Goal: Find specific page/section: Find specific page/section

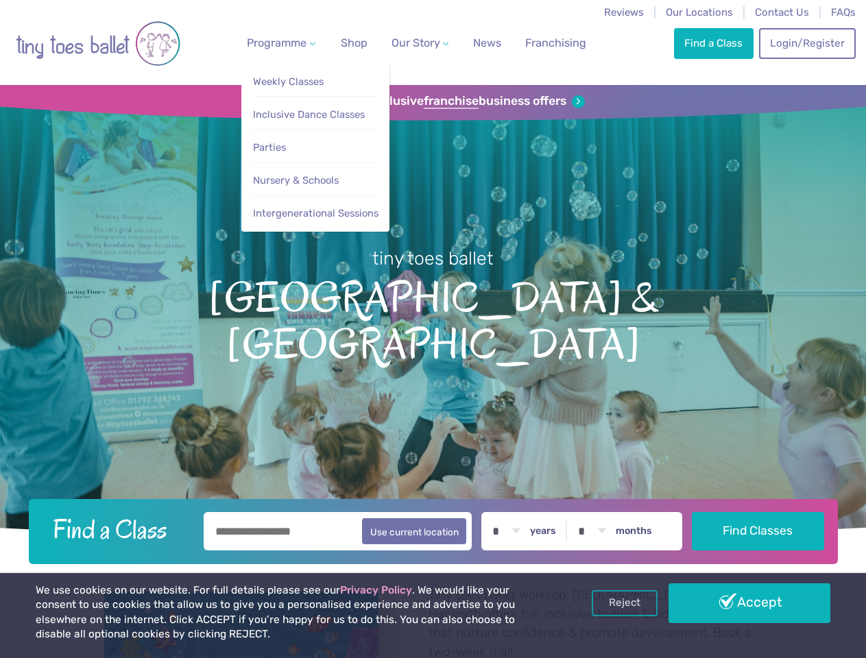
click at [278, 43] on span "Programme" at bounding box center [277, 42] width 60 height 13
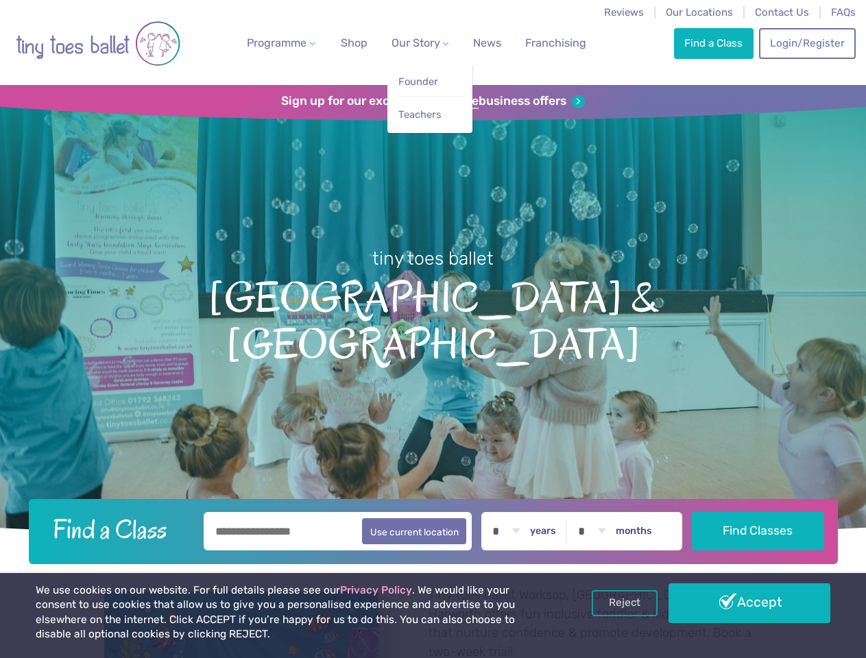
click at [408, 43] on span "Our Story" at bounding box center [415, 42] width 49 height 13
click at [433, 101] on li "Teachers" at bounding box center [430, 111] width 65 height 31
click at [433, 529] on button "Use current location" at bounding box center [414, 531] width 105 height 26
type input "**********"
click at [625, 603] on link "Reject" at bounding box center [625, 603] width 66 height 26
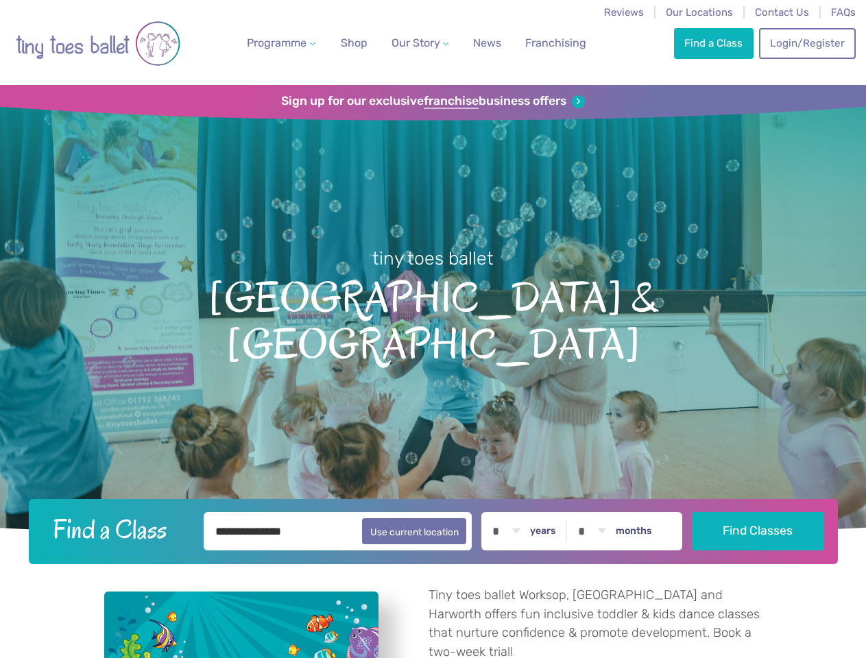
click at [749, 603] on p "Tiny toes ballet Worksop, [GEOGRAPHIC_DATA] and Harworth offers fun inclusive t…" at bounding box center [595, 623] width 334 height 75
